Goal: Task Accomplishment & Management: Use online tool/utility

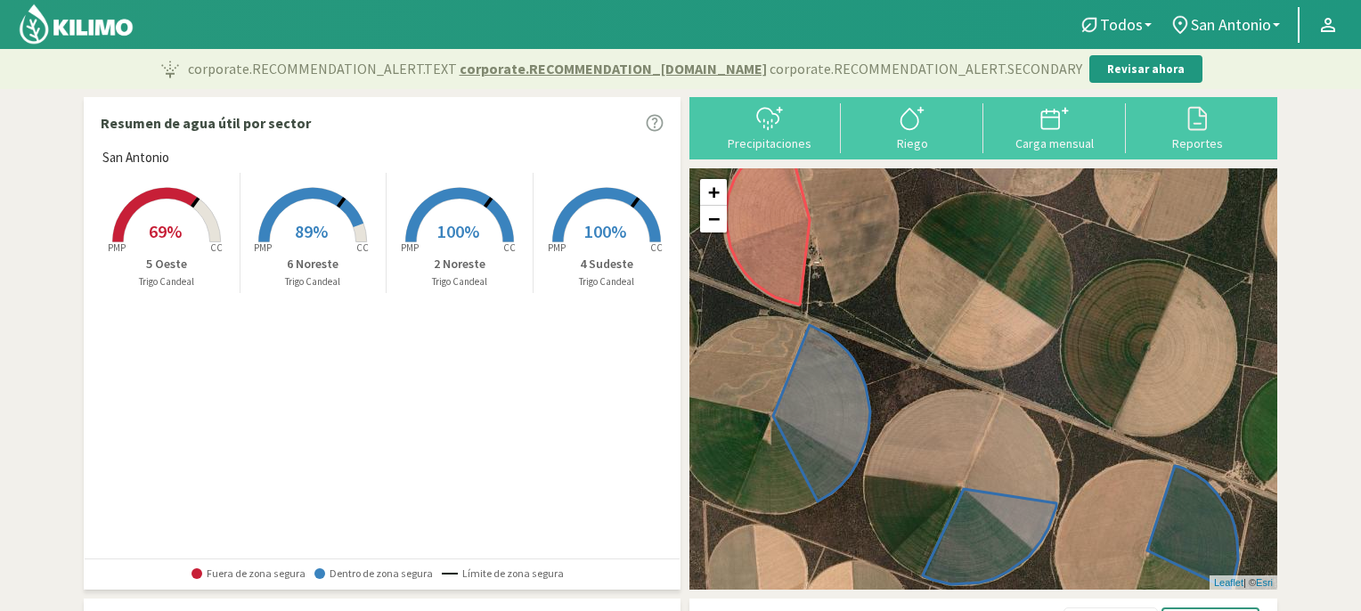
click at [305, 208] on rect at bounding box center [312, 244] width 142 height 142
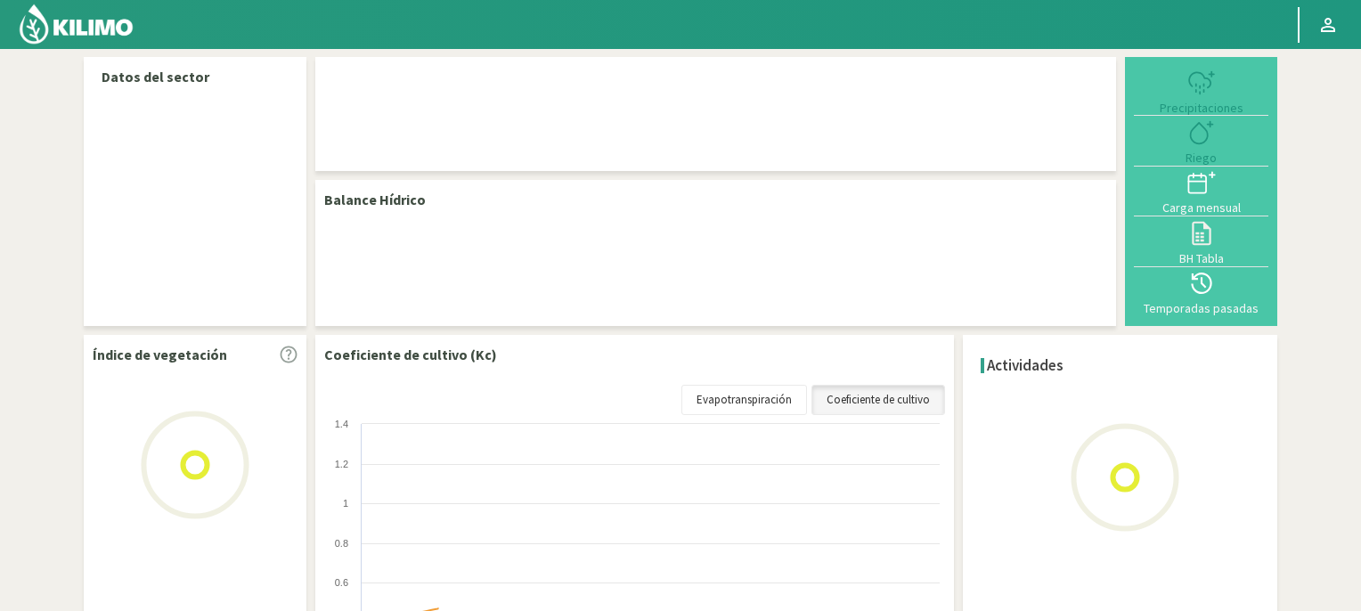
select select "3: Object"
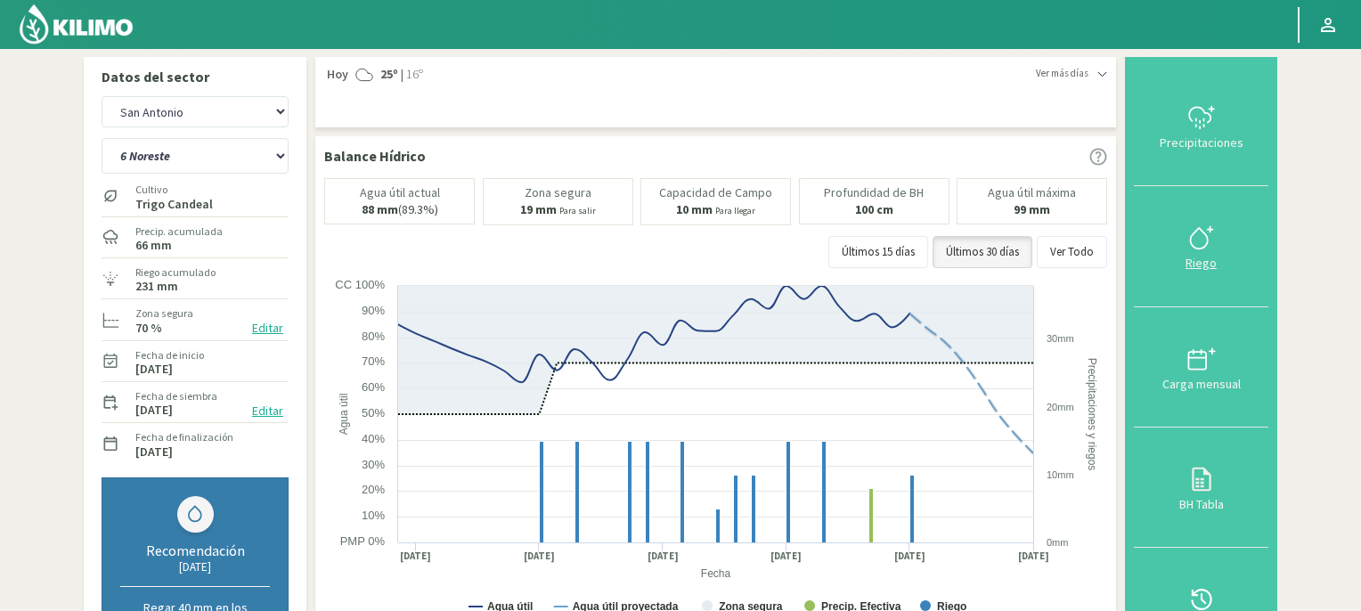
click at [1205, 240] on icon at bounding box center [1201, 238] width 28 height 28
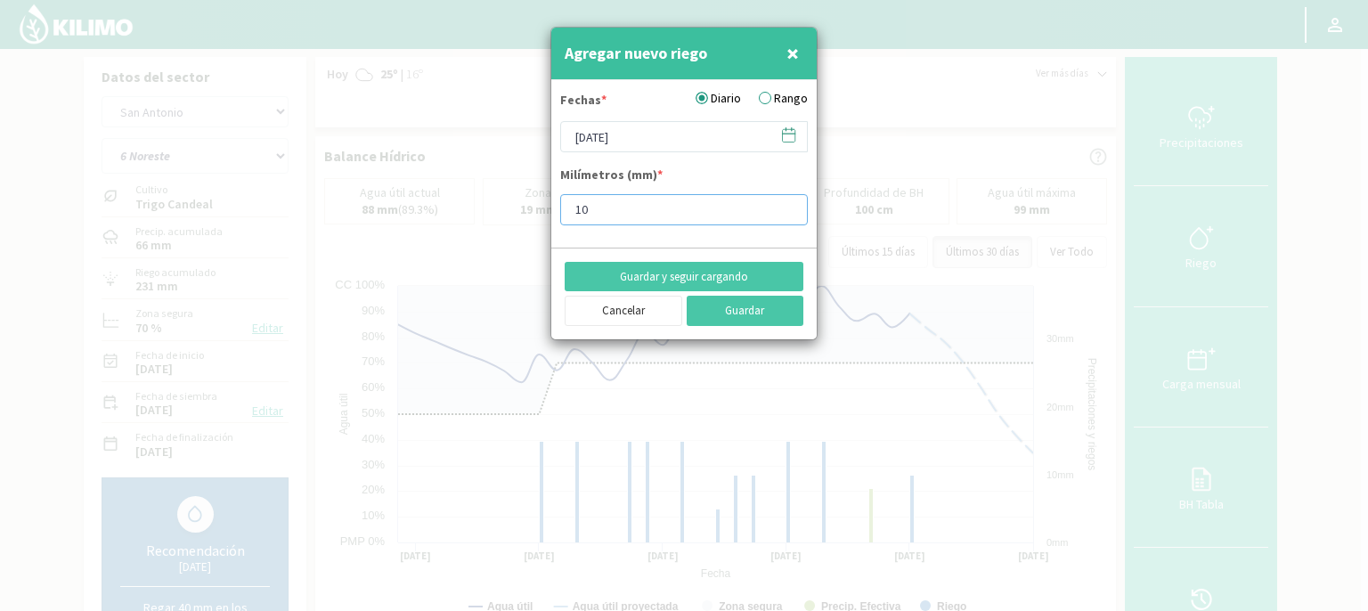
click at [612, 204] on input "10" at bounding box center [684, 209] width 248 height 31
type input "1"
type input "3"
click at [736, 309] on button "Guardar" at bounding box center [746, 311] width 118 height 30
